Goal: Task Accomplishment & Management: Manage account settings

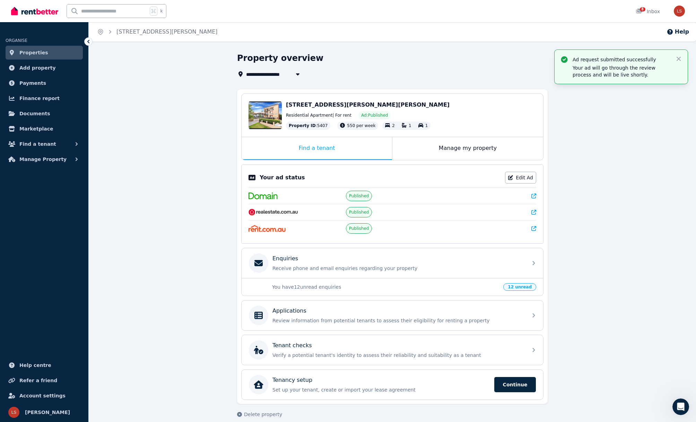
click at [90, 41] on icon at bounding box center [88, 41] width 7 height 7
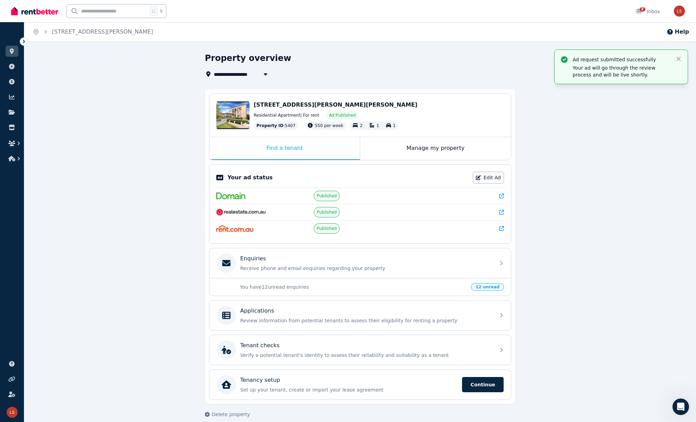
drag, startPoint x: 20, startPoint y: 40, endPoint x: 23, endPoint y: 40, distance: 3.5
click at [21, 40] on div at bounding box center [24, 41] width 8 height 8
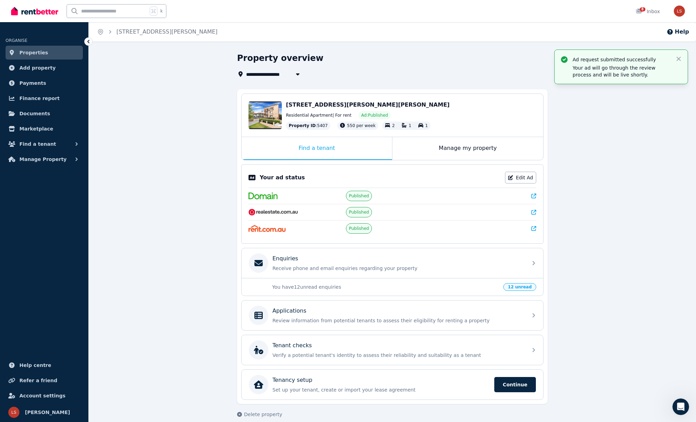
click at [60, 54] on link "Properties" at bounding box center [44, 53] width 77 height 14
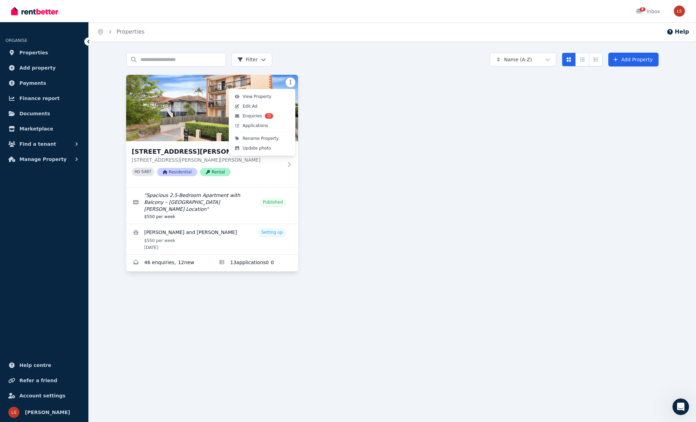
click at [291, 81] on html "Open main menu 8 Inbox Open user menu ORGANISE Properties Add property Payments…" at bounding box center [348, 211] width 696 height 422
click at [260, 107] on link "Edit Ad" at bounding box center [262, 107] width 64 height 10
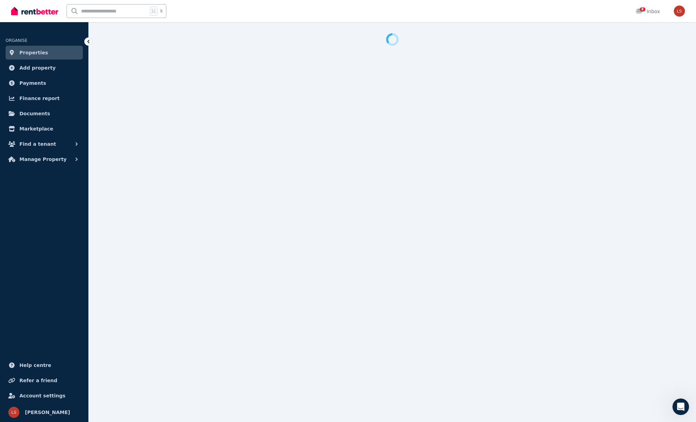
select select "**********"
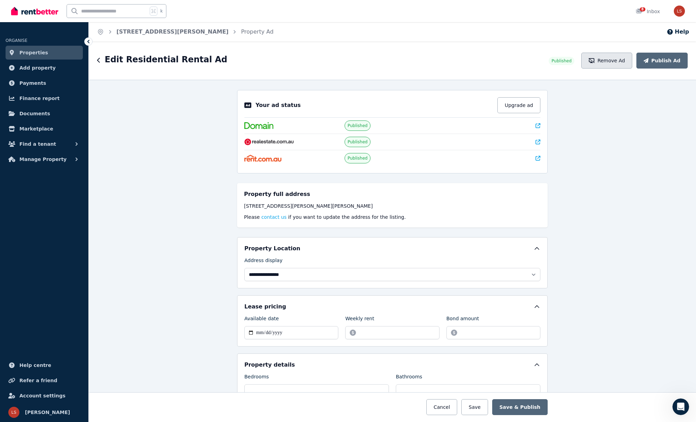
click at [619, 63] on button "Remove Ad" at bounding box center [606, 61] width 51 height 16
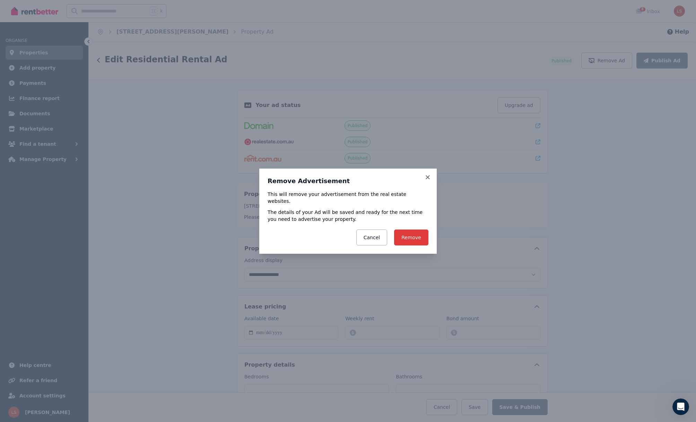
click at [409, 231] on button "Remove" at bounding box center [411, 238] width 34 height 16
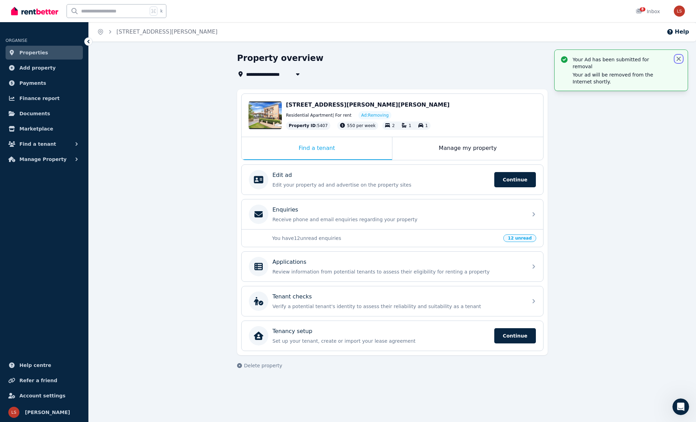
click at [678, 59] on icon "button" at bounding box center [678, 59] width 4 height 4
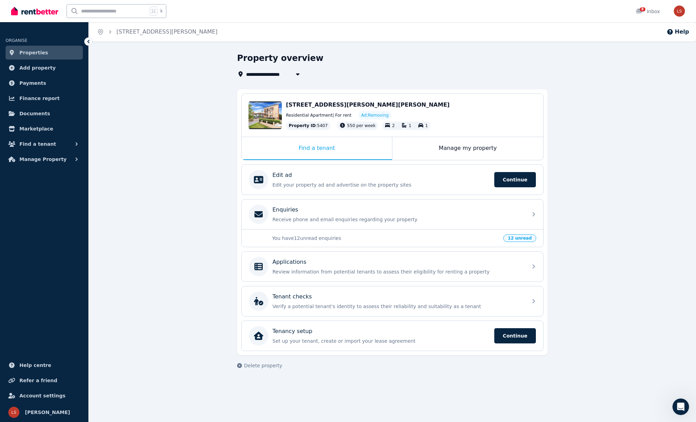
click at [43, 51] on span "Properties" at bounding box center [33, 53] width 29 height 8
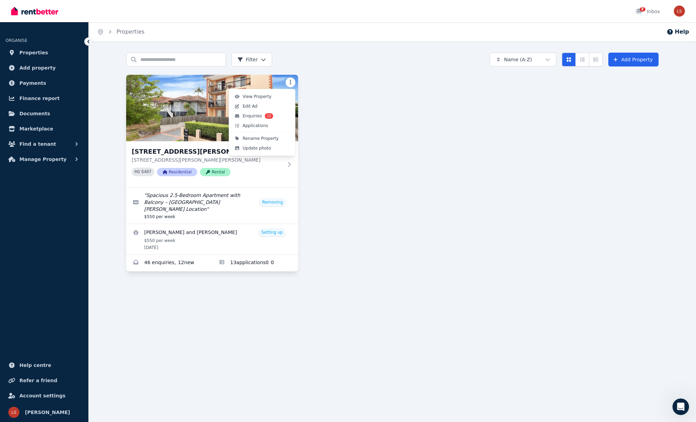
click at [289, 80] on html "Open main menu 8 Inbox Open user menu ORGANISE Properties Add property Payments…" at bounding box center [348, 211] width 696 height 422
click at [260, 106] on link "Edit Ad" at bounding box center [262, 107] width 64 height 10
select select "**********"
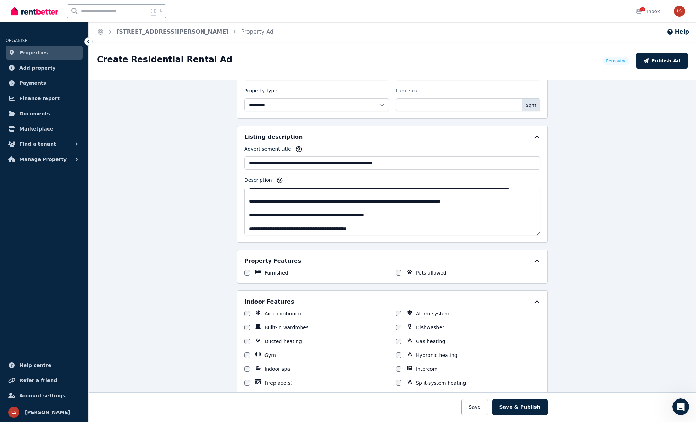
scroll to position [257, 0]
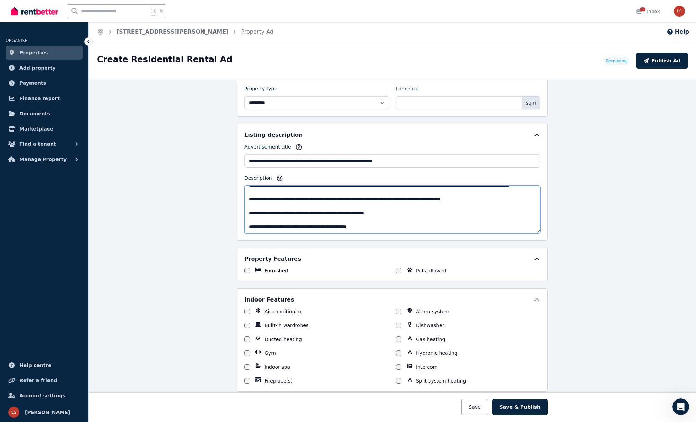
drag, startPoint x: 401, startPoint y: 214, endPoint x: 365, endPoint y: 215, distance: 36.0
click at [365, 215] on textarea "Description" at bounding box center [392, 210] width 296 height 48
type textarea "**********"
click at [516, 411] on button "Save & Publish" at bounding box center [519, 408] width 55 height 16
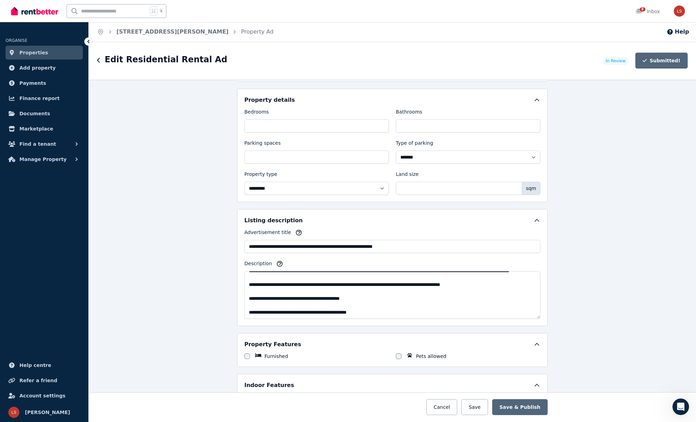
scroll to position [343, 0]
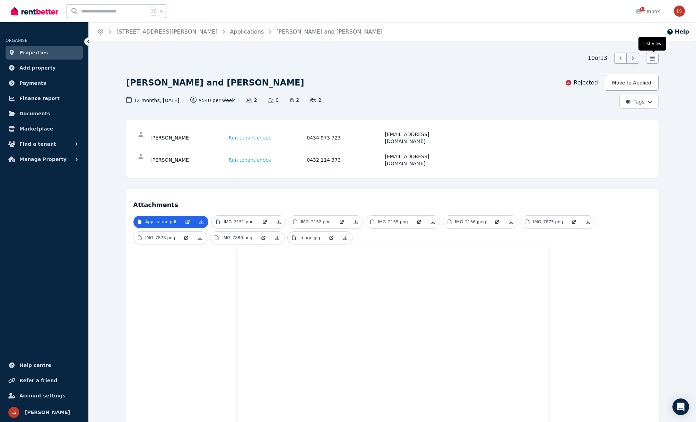
click at [651, 57] on icon at bounding box center [652, 58] width 5 height 5
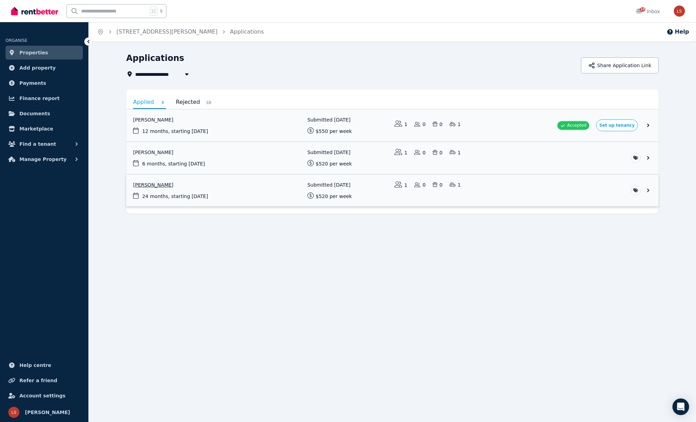
click at [646, 190] on link "View application: Yangchen Dema" at bounding box center [392, 191] width 532 height 32
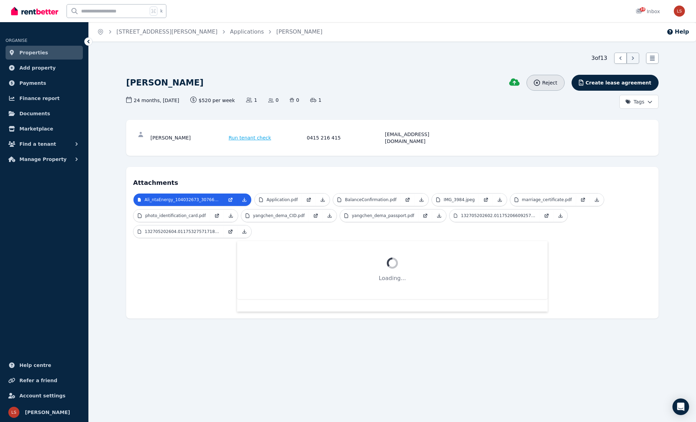
click at [557, 82] on span "Reject" at bounding box center [549, 82] width 15 height 7
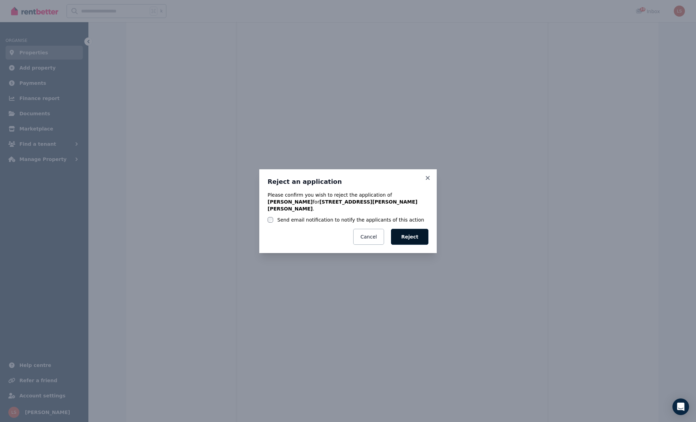
click at [412, 236] on button "Reject" at bounding box center [409, 237] width 37 height 16
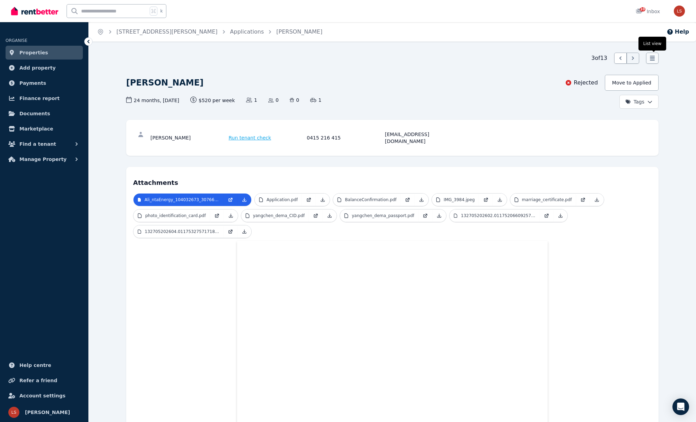
click at [653, 55] on icon at bounding box center [652, 58] width 7 height 7
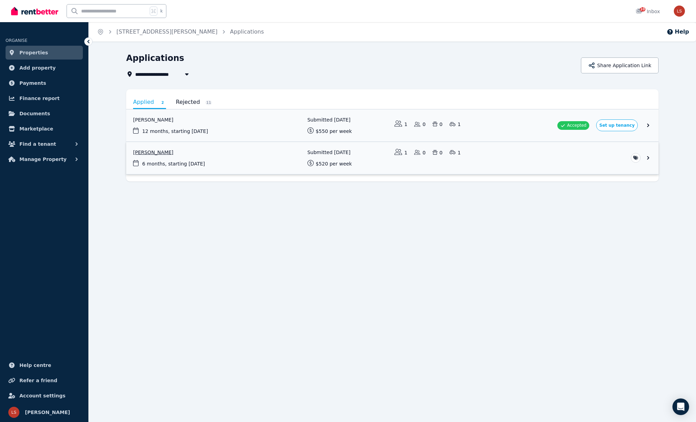
click at [545, 164] on link "View application: Julia Von Wuthenau" at bounding box center [392, 158] width 532 height 32
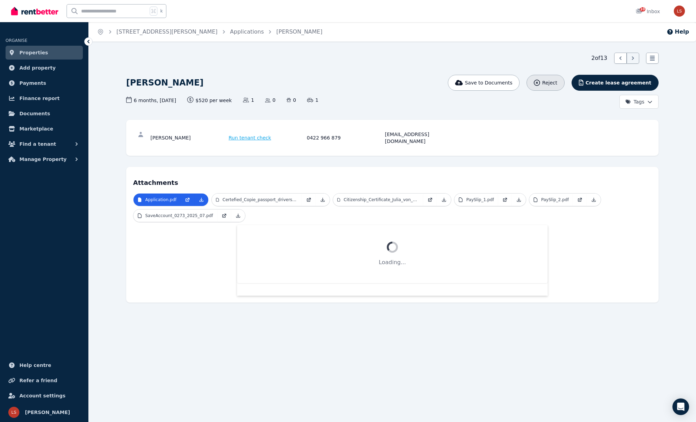
click at [557, 82] on span "Reject" at bounding box center [549, 82] width 15 height 7
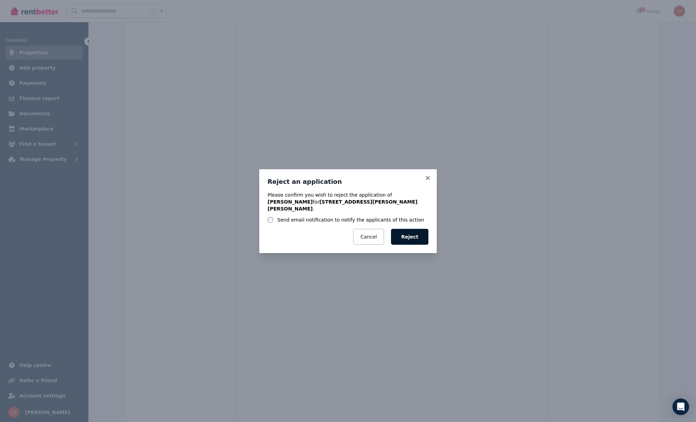
click at [402, 236] on button "Reject" at bounding box center [409, 237] width 37 height 16
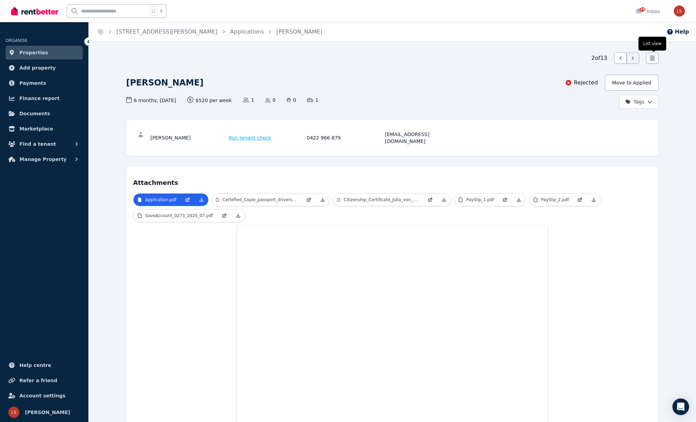
click at [653, 58] on icon at bounding box center [652, 58] width 5 height 5
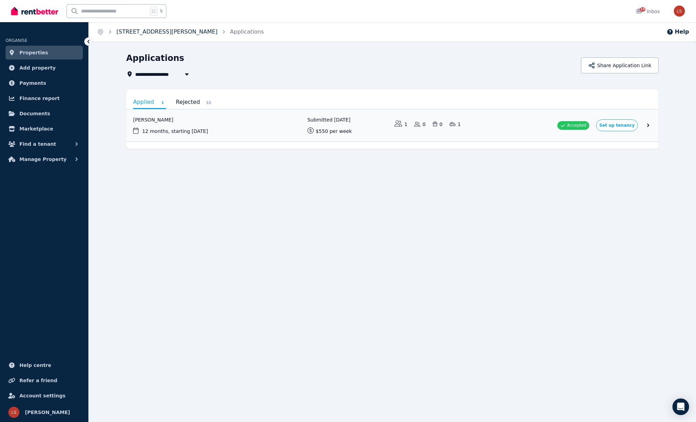
click at [146, 32] on link "[STREET_ADDRESS][PERSON_NAME]" at bounding box center [166, 31] width 101 height 7
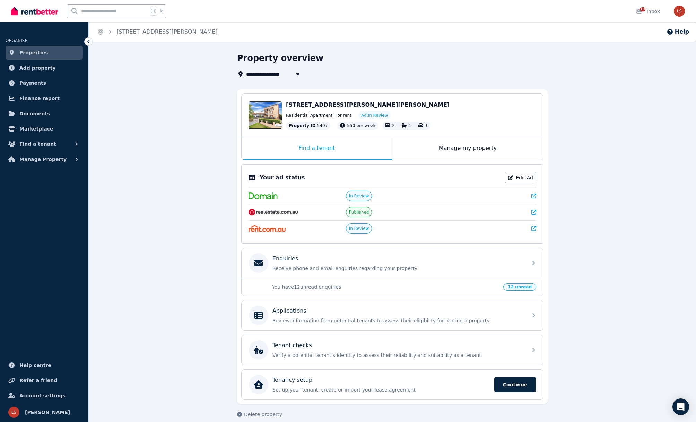
scroll to position [8, 0]
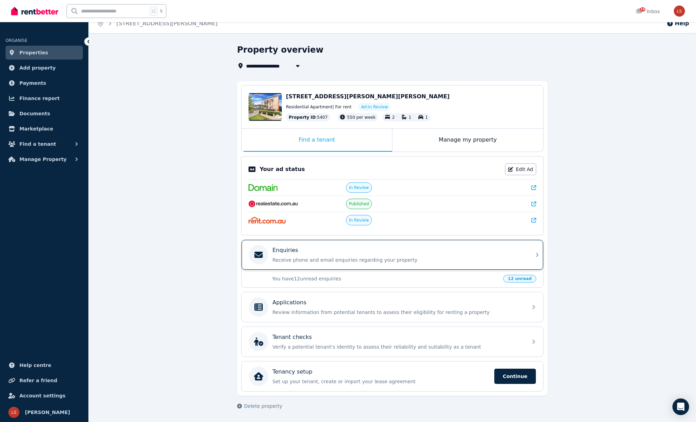
click at [359, 255] on div "Enquiries Receive phone and email enquiries regarding your property" at bounding box center [397, 254] width 251 height 17
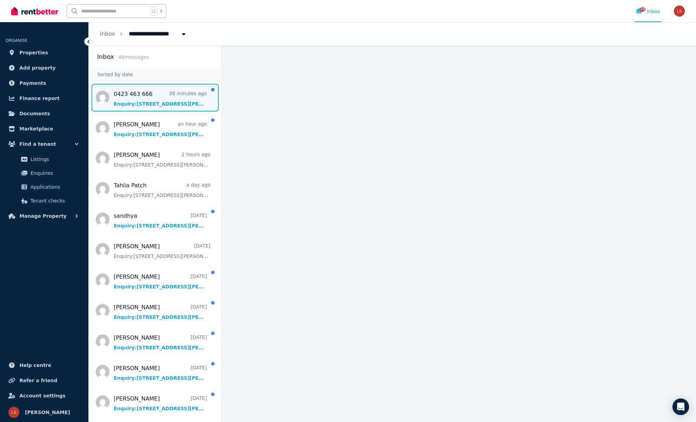
click at [180, 96] on span "Message list" at bounding box center [155, 98] width 133 height 28
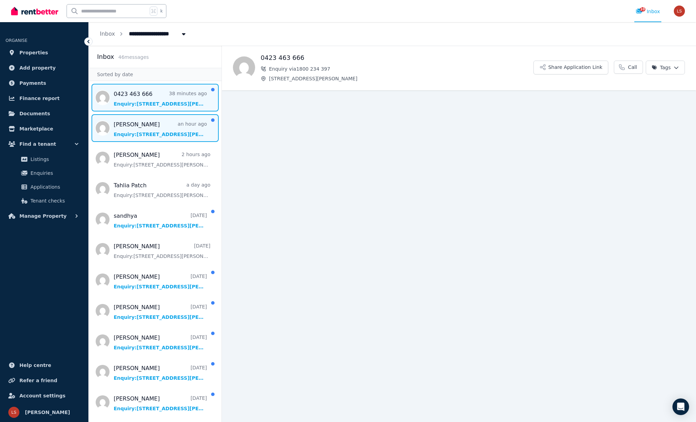
click at [165, 133] on span "Message list" at bounding box center [155, 128] width 133 height 28
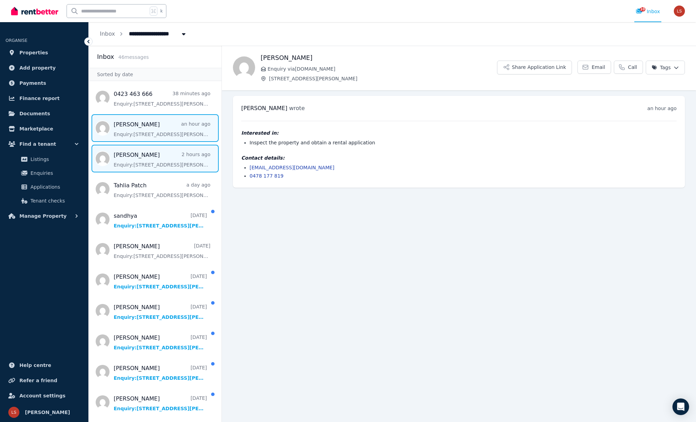
click at [156, 156] on span "Message list" at bounding box center [155, 159] width 133 height 28
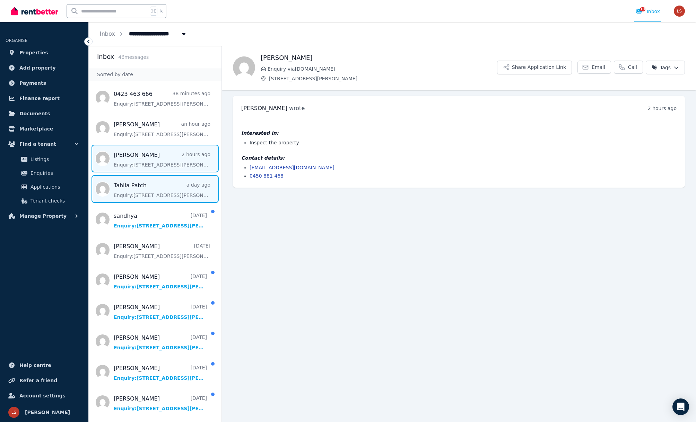
click at [154, 195] on span "Message list" at bounding box center [155, 189] width 133 height 28
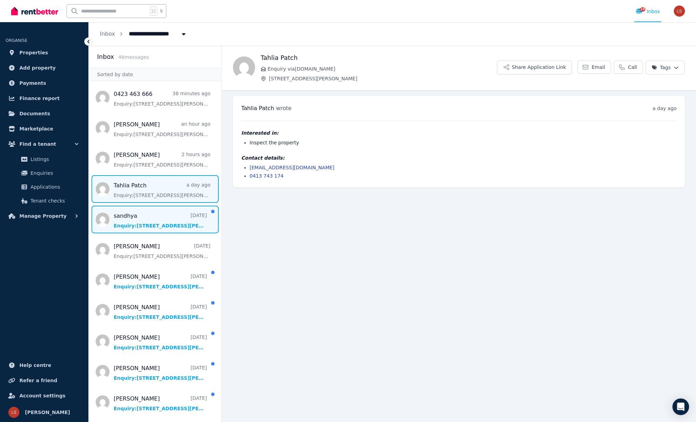
click at [146, 222] on span "Message list" at bounding box center [155, 220] width 133 height 28
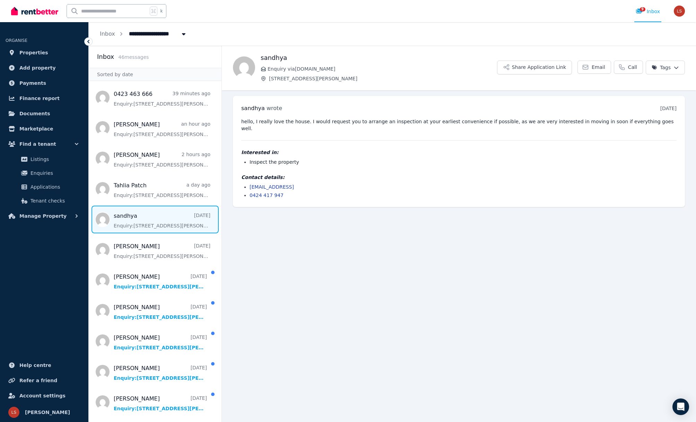
drag, startPoint x: 317, startPoint y: 180, endPoint x: 249, endPoint y: 181, distance: 67.9
click at [249, 184] on ul "sandhya416099@gmail.con 0424 417 947" at bounding box center [458, 191] width 435 height 15
copy link "sandhya416099@gmail.con"
click at [336, 150] on div "Interested in: Inspect the property" at bounding box center [458, 157] width 435 height 17
click at [255, 110] on span "sandhya" at bounding box center [253, 108] width 24 height 7
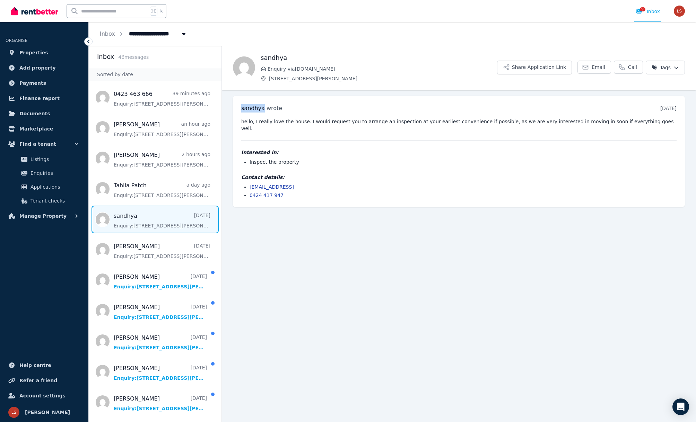
click at [255, 110] on span "sandhya" at bounding box center [253, 108] width 24 height 7
copy span "sandhya"
drag, startPoint x: 331, startPoint y: 181, endPoint x: 250, endPoint y: 180, distance: 81.1
click at [250, 184] on li "sandhya416099@gmail.con" at bounding box center [463, 187] width 427 height 7
copy link "sandhya416099@gmail.con"
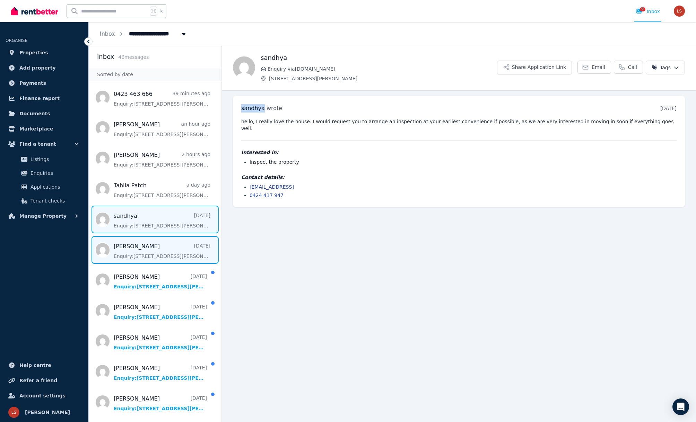
click at [141, 243] on span "Message list" at bounding box center [155, 250] width 133 height 28
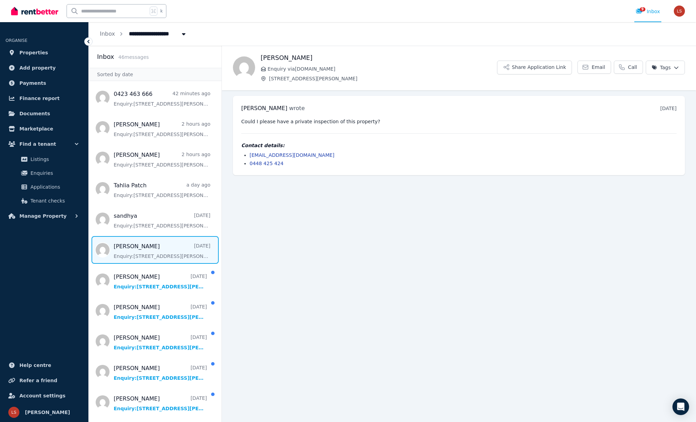
scroll to position [0, 0]
drag, startPoint x: 309, startPoint y: 155, endPoint x: 239, endPoint y: 153, distance: 70.0
click at [239, 153] on div "Jemma Antonio wrote 2 days ago 10:11 am on Mon, 18 Aug 2025 Could I please have…" at bounding box center [459, 135] width 452 height 79
copy link "jemmaantonio9@gmail.com"
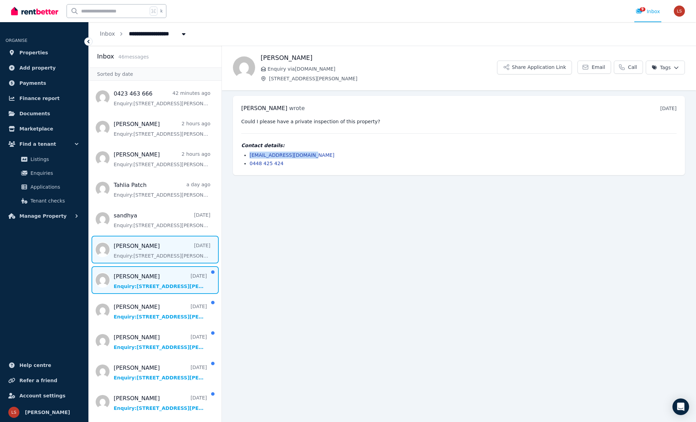
click at [136, 279] on span "Message list" at bounding box center [155, 280] width 133 height 28
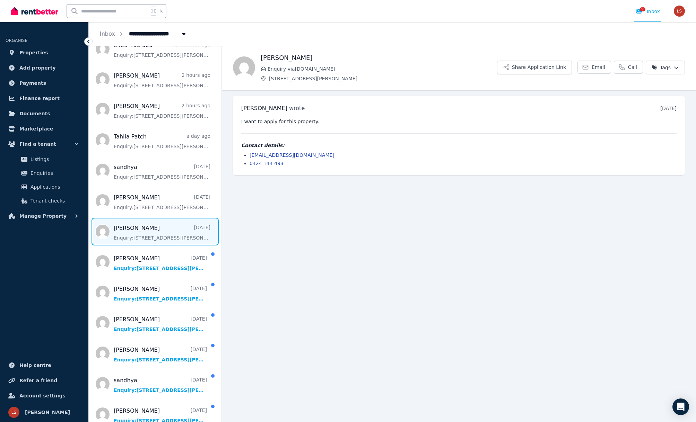
scroll to position [49, 0]
drag, startPoint x: 317, startPoint y: 155, endPoint x: 248, endPoint y: 156, distance: 69.3
click at [248, 156] on ul "sabby.libra@gmail.com 0424 144 493" at bounding box center [458, 159] width 435 height 15
copy link "sabby.libra@gmail.com"
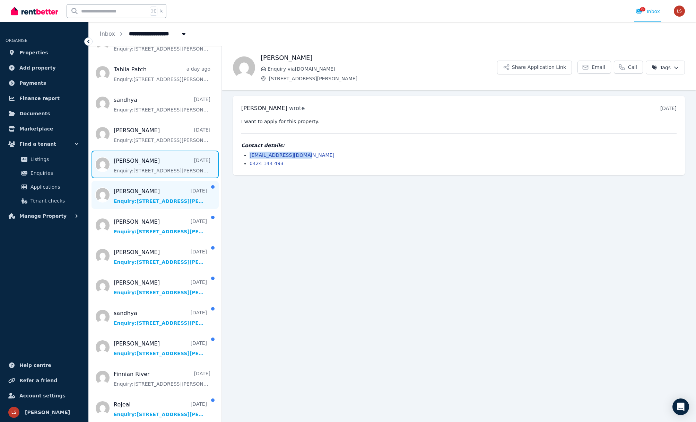
scroll to position [116, 0]
click at [136, 203] on span "Message list" at bounding box center [155, 195] width 133 height 28
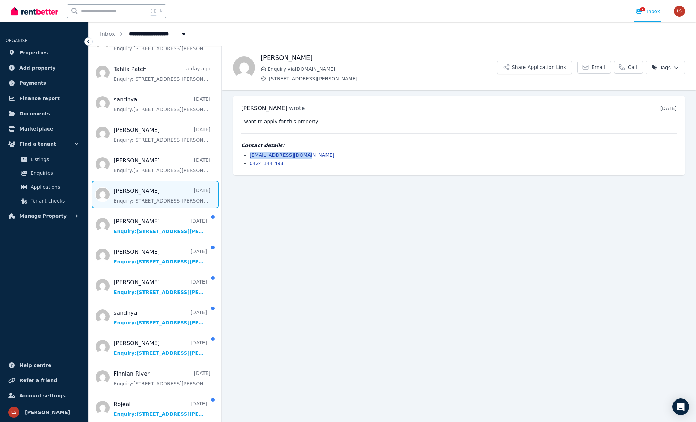
drag, startPoint x: 287, startPoint y: 157, endPoint x: 250, endPoint y: 157, distance: 36.7
click at [250, 157] on li "sabby.libra@gmail.com" at bounding box center [463, 155] width 427 height 7
copy link "sabby.libra@gmail.com"
click at [157, 220] on span "Message list" at bounding box center [155, 225] width 133 height 28
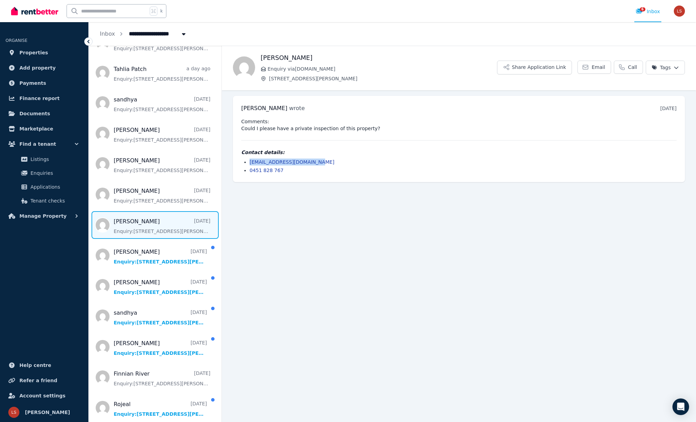
drag, startPoint x: 330, startPoint y: 161, endPoint x: 249, endPoint y: 165, distance: 80.8
click at [249, 165] on ul "shajeeajmal1994@gmail.com 0451 828 767" at bounding box center [458, 166] width 435 height 15
copy link "shajeeajmal1994@gmail.com"
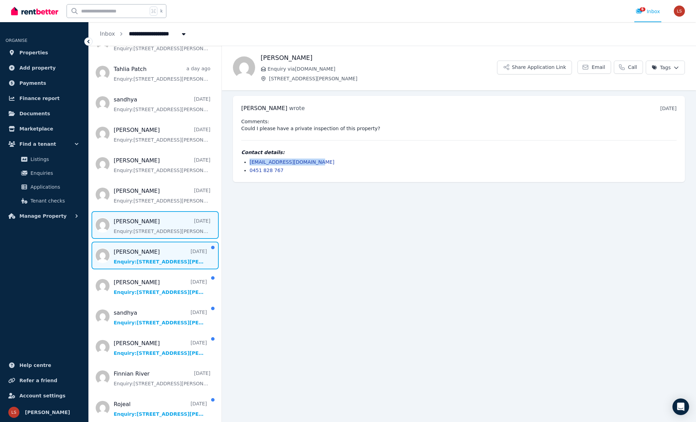
click at [162, 254] on span "Message list" at bounding box center [155, 256] width 133 height 28
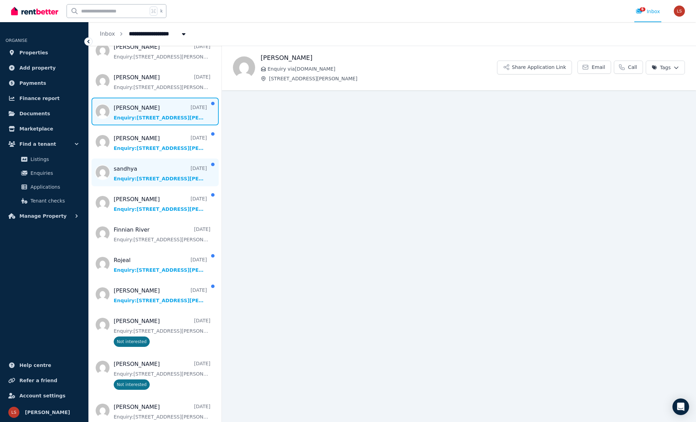
scroll to position [261, 0]
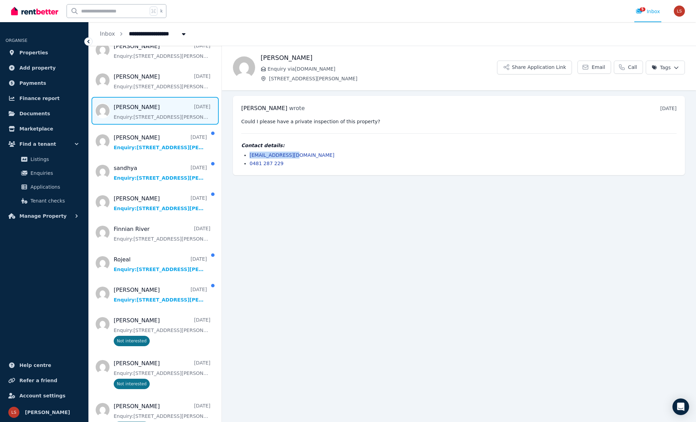
drag, startPoint x: 311, startPoint y: 155, endPoint x: 250, endPoint y: 156, distance: 60.6
click at [250, 156] on li "mohunk0@gmail.com" at bounding box center [463, 155] width 427 height 7
copy link "mohunk0@gmail.com"
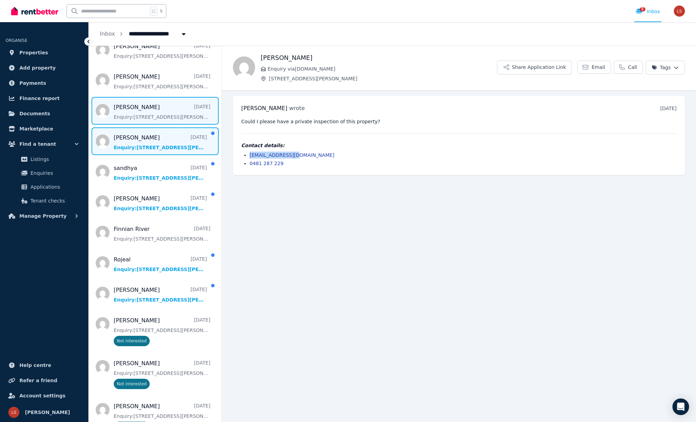
click at [147, 139] on span "Message list" at bounding box center [155, 142] width 133 height 28
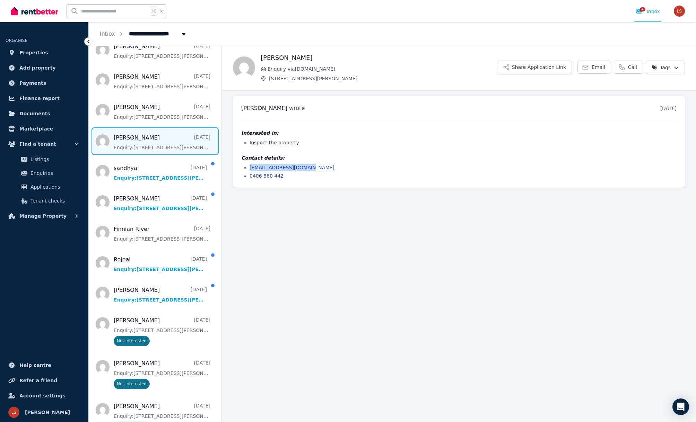
drag, startPoint x: 310, startPoint y: 168, endPoint x: 248, endPoint y: 170, distance: 62.1
click at [249, 170] on ul "pauladrincon@gmail.com 0406 860 442" at bounding box center [458, 171] width 435 height 15
copy link "pauladrincon@gmail.com"
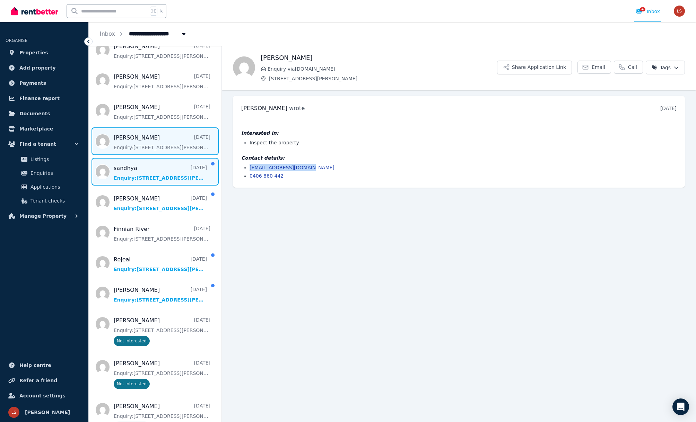
click at [126, 174] on span "Message list" at bounding box center [155, 172] width 133 height 28
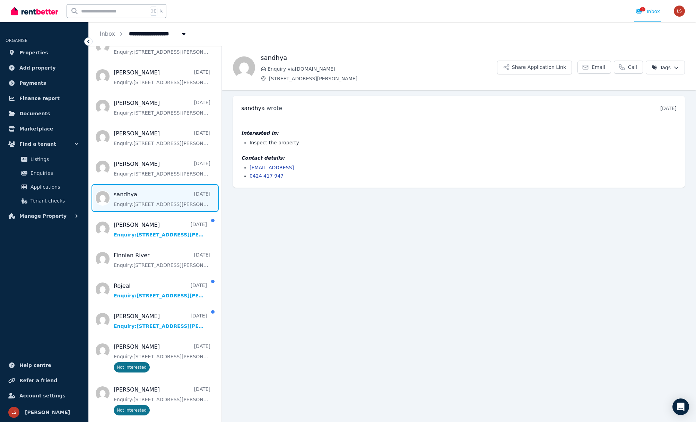
scroll to position [261, 0]
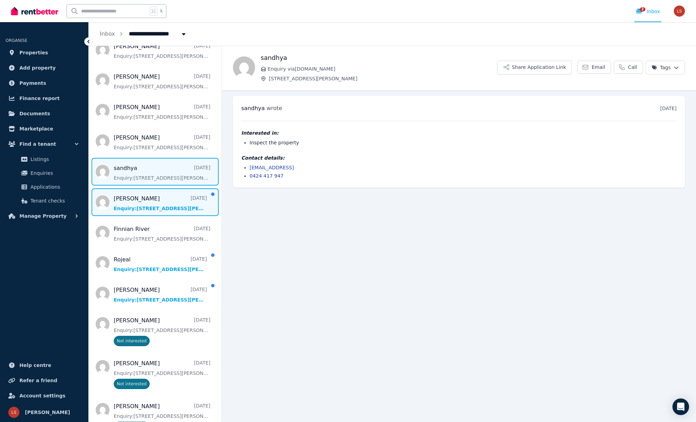
click at [145, 204] on span "Message list" at bounding box center [155, 203] width 133 height 28
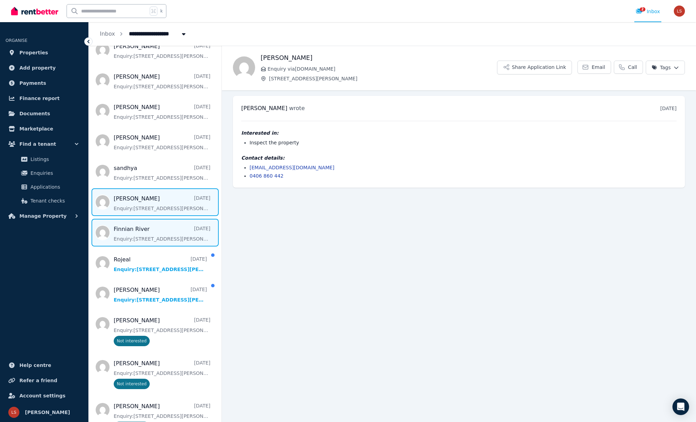
click at [148, 236] on span "Message list" at bounding box center [155, 233] width 133 height 28
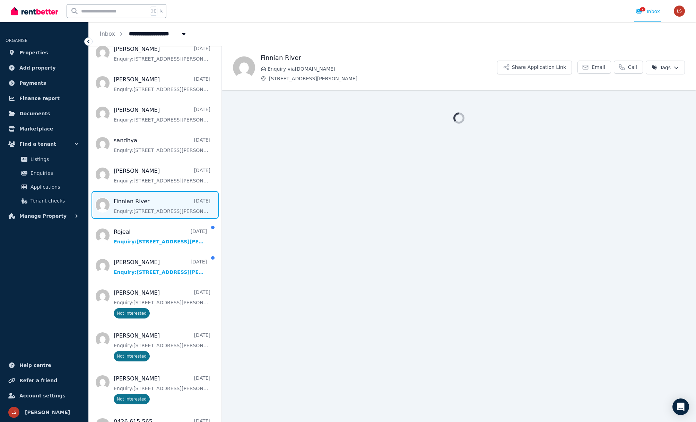
scroll to position [294, 0]
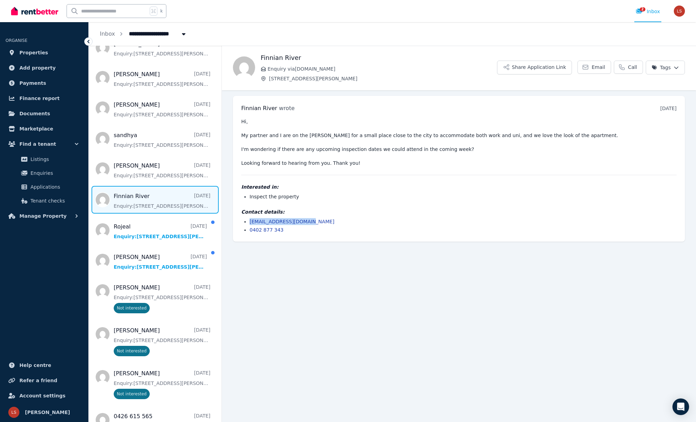
drag, startPoint x: 308, startPoint y: 224, endPoint x: 249, endPoint y: 224, distance: 59.3
click at [249, 224] on ul "finnianriver@gmail.com 0402 877 343" at bounding box center [458, 225] width 435 height 15
copy link "finnianriver@gmail.com"
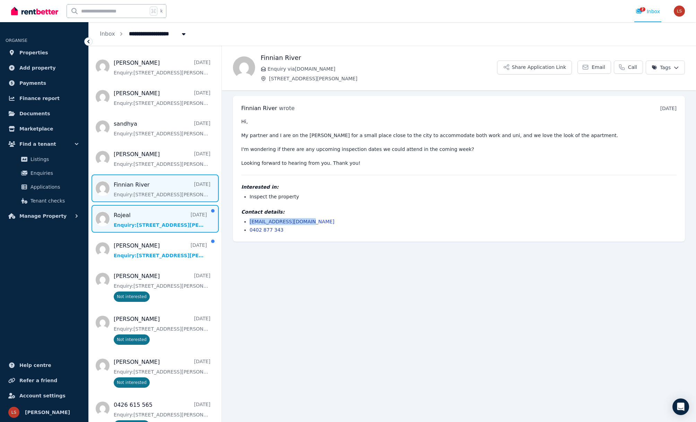
click at [157, 222] on span "Message list" at bounding box center [155, 219] width 133 height 28
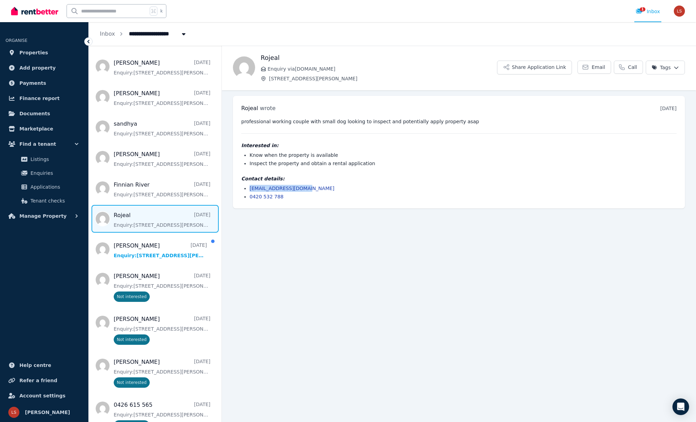
drag, startPoint x: 317, startPoint y: 187, endPoint x: 245, endPoint y: 189, distance: 72.1
click at [250, 190] on li "rojealjan@hotmail.com" at bounding box center [463, 188] width 427 height 7
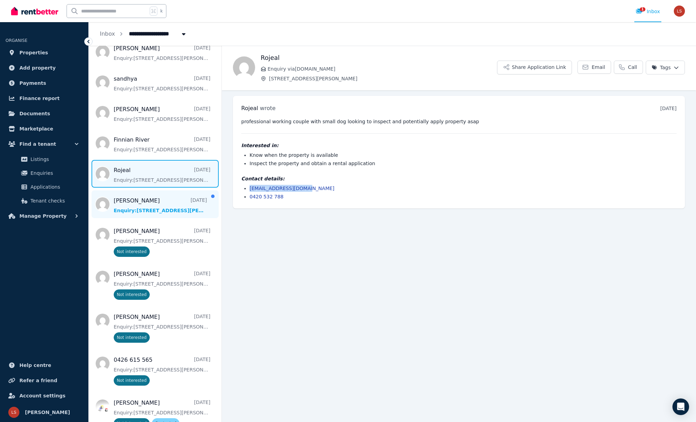
scroll to position [351, 0]
click at [154, 205] on span "Message list" at bounding box center [155, 204] width 133 height 28
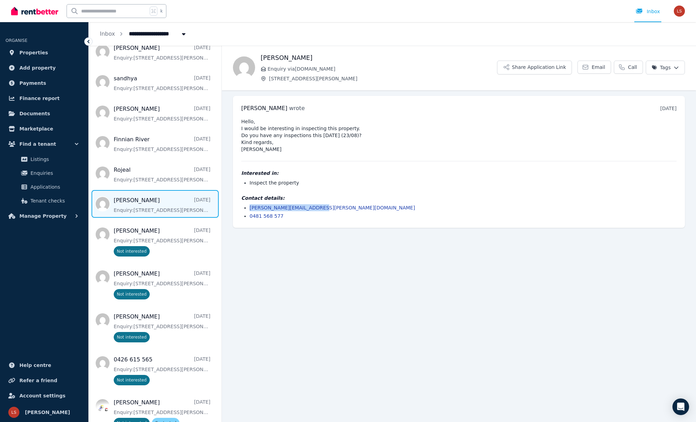
drag, startPoint x: 322, startPoint y: 208, endPoint x: 250, endPoint y: 210, distance: 72.1
click at [250, 210] on li "valentina.conrad@gmail.com" at bounding box center [463, 207] width 427 height 7
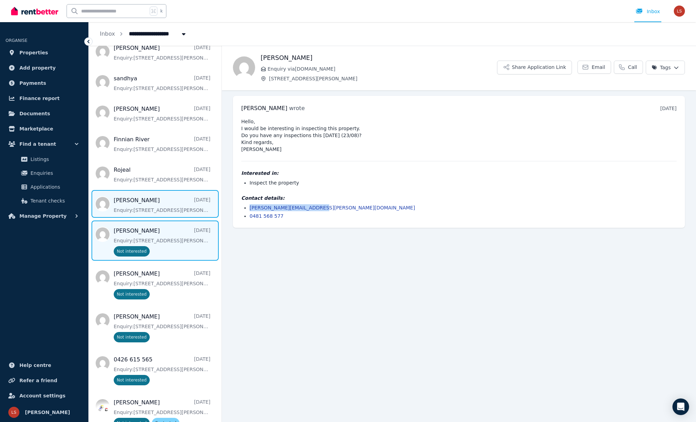
click at [159, 242] on span "Message list" at bounding box center [155, 241] width 133 height 40
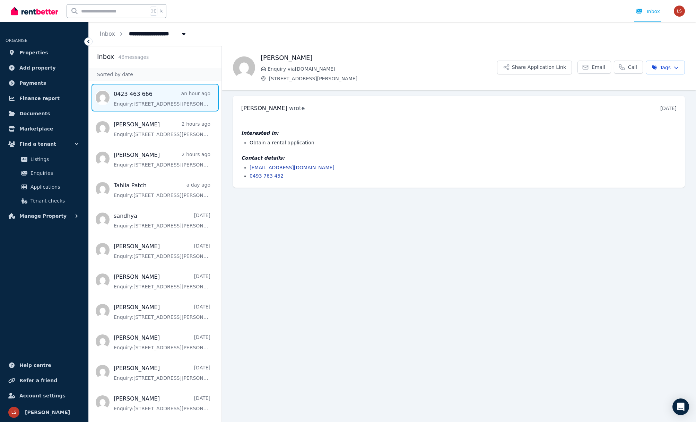
click at [161, 104] on span "Message list" at bounding box center [155, 98] width 133 height 28
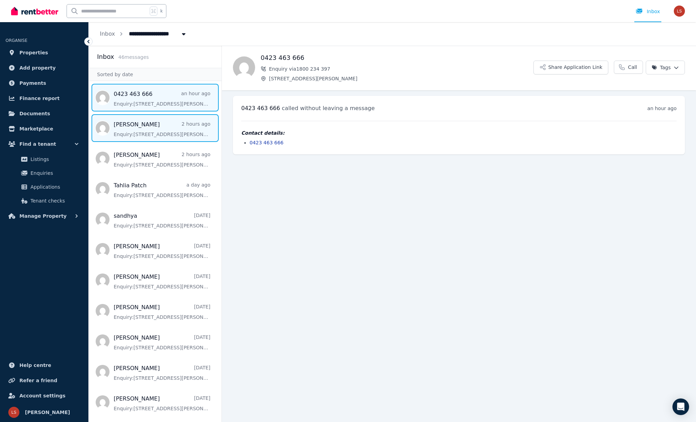
click at [152, 128] on span "Message list" at bounding box center [155, 128] width 133 height 28
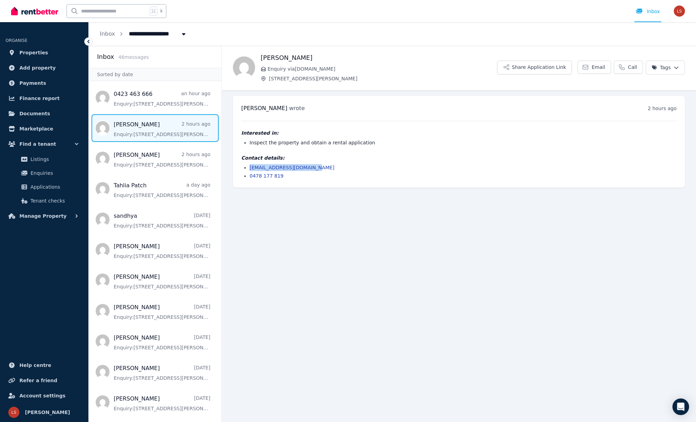
drag, startPoint x: 326, startPoint y: 166, endPoint x: 247, endPoint y: 166, distance: 78.7
click at [249, 167] on ul "emmalewis@outlook.com.au 0478 177 819" at bounding box center [458, 171] width 435 height 15
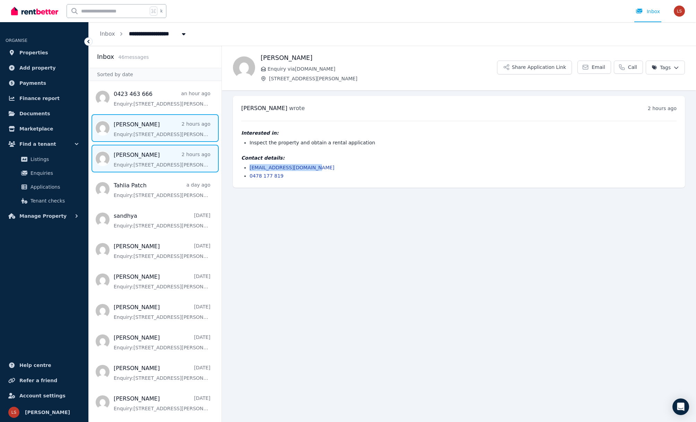
click at [138, 161] on span "Message list" at bounding box center [155, 159] width 133 height 28
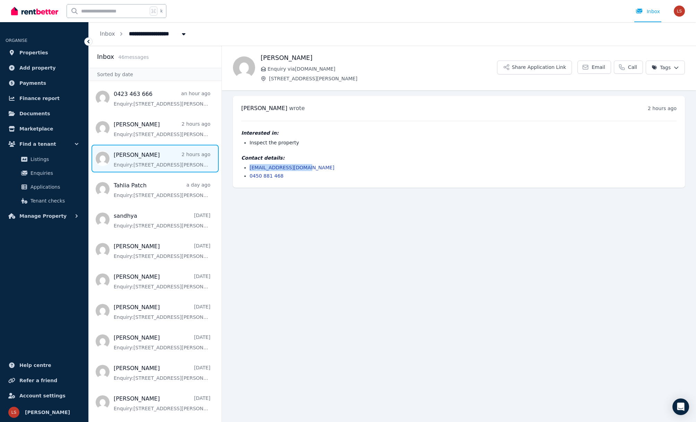
drag, startPoint x: 303, startPoint y: 168, endPoint x: 247, endPoint y: 168, distance: 55.4
click at [248, 169] on ul "edsampada28@gmail.com 0450 881 468" at bounding box center [458, 171] width 435 height 15
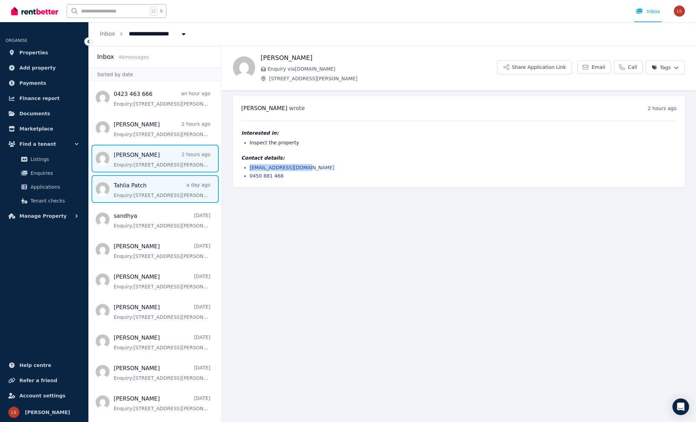
click at [167, 189] on span "Message list" at bounding box center [155, 189] width 133 height 28
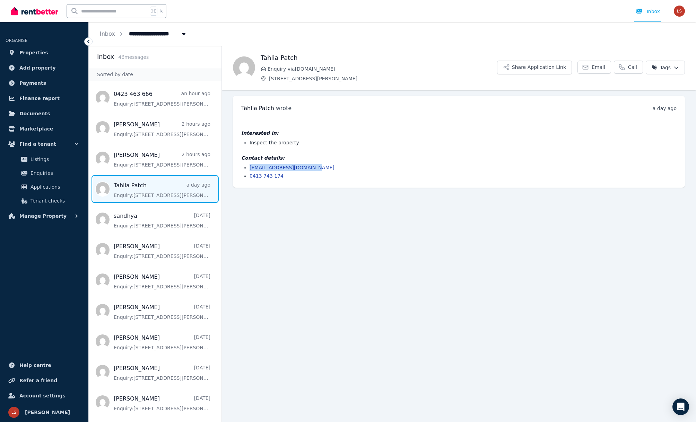
drag, startPoint x: 336, startPoint y: 168, endPoint x: 250, endPoint y: 169, distance: 86.6
click at [250, 169] on li "tahliapatch674@gmail.com" at bounding box center [463, 167] width 427 height 7
